Goal: Information Seeking & Learning: Learn about a topic

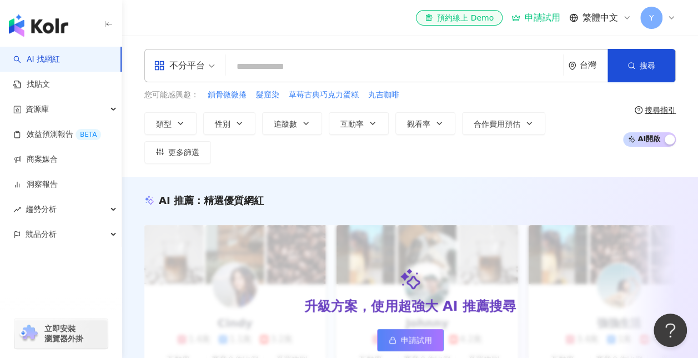
click at [336, 64] on input "search" at bounding box center [394, 66] width 328 height 21
paste input "*********"
type input "*********"
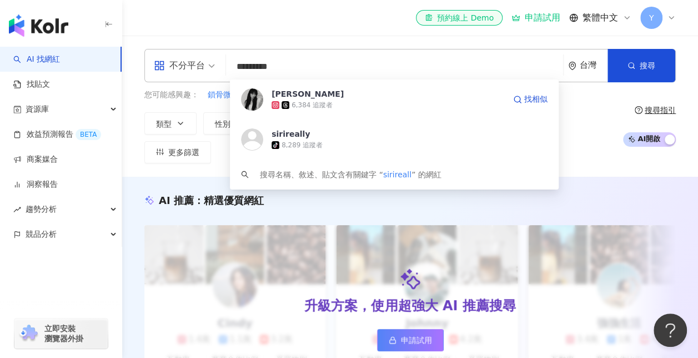
click at [320, 99] on span "蘇柚希" at bounding box center [387, 93] width 233 height 11
